Goal: Find specific page/section: Find specific page/section

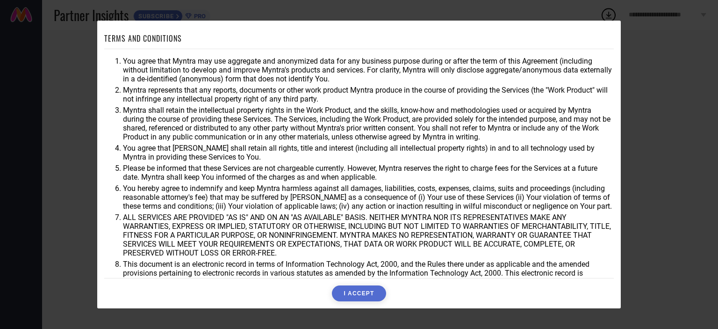
click at [359, 286] on button "I ACCEPT" at bounding box center [359, 293] width 54 height 16
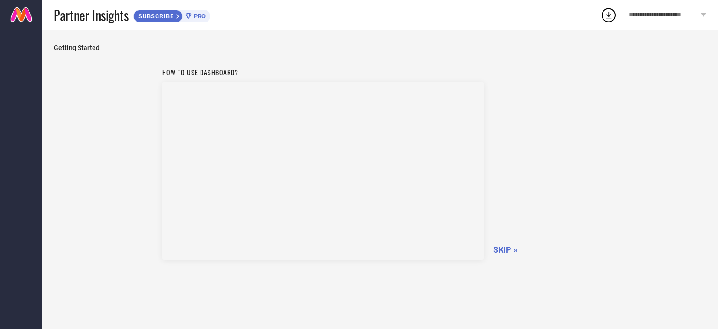
click at [496, 246] on span "SKIP »" at bounding box center [505, 250] width 24 height 10
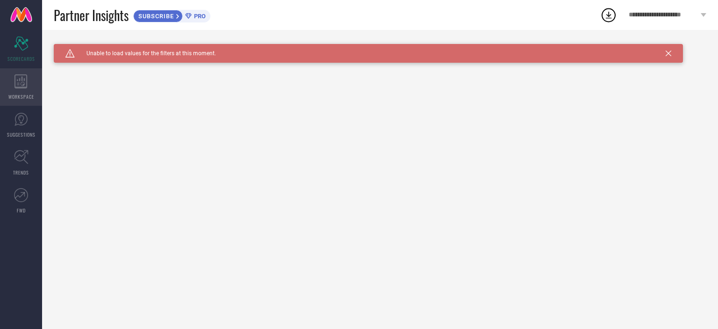
click at [11, 79] on div "WORKSPACE" at bounding box center [21, 86] width 42 height 37
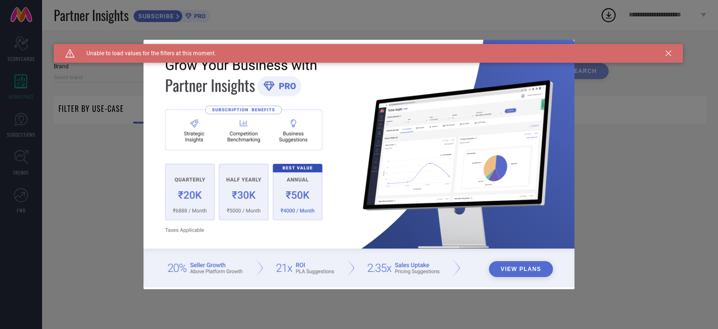
type input "1 STOP FASHION"
type input "All"
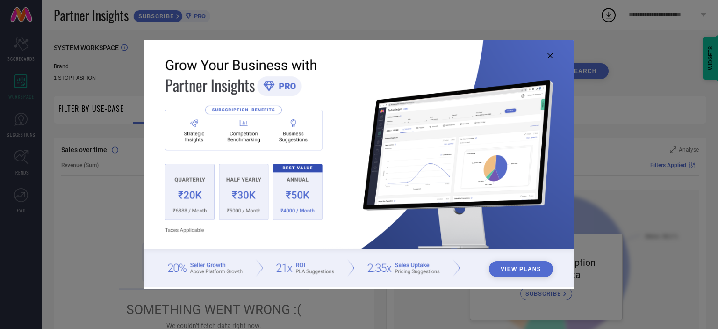
click at [548, 54] on icon at bounding box center [551, 56] width 6 height 6
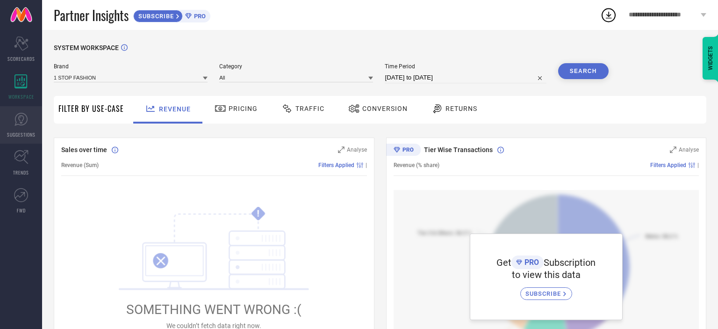
click at [7, 110] on link "SUGGESTIONS" at bounding box center [21, 124] width 42 height 37
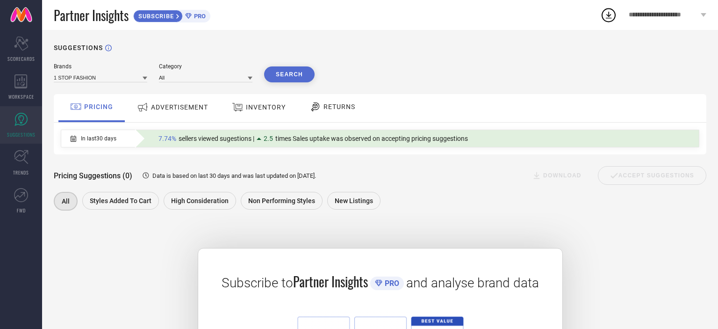
click at [164, 104] on span "ADVERTISEMENT" at bounding box center [179, 106] width 57 height 7
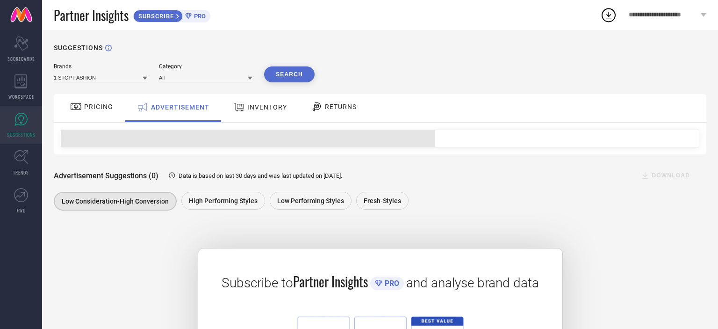
click at [249, 104] on span "INVENTORY" at bounding box center [267, 106] width 40 height 7
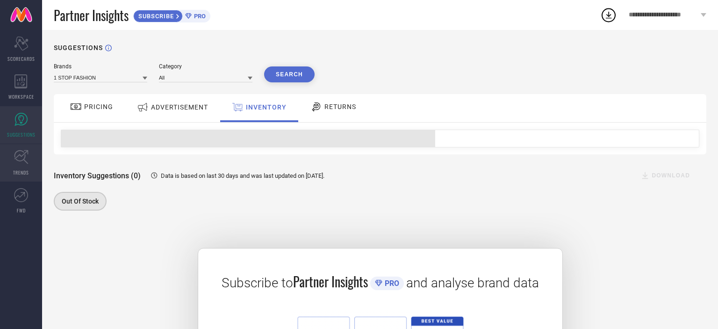
click at [18, 160] on icon at bounding box center [21, 157] width 14 height 14
